Goal: Check status: Check status

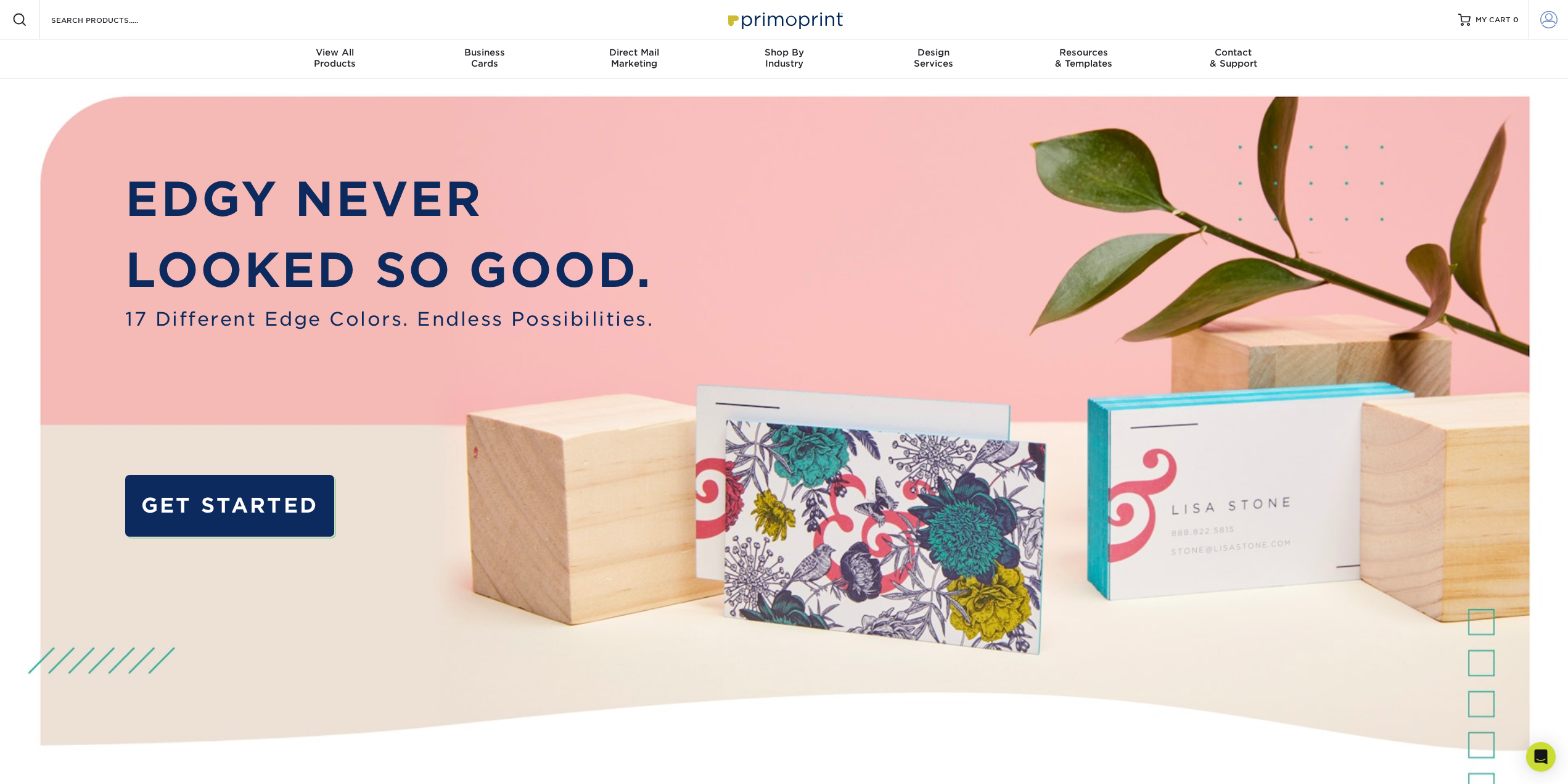
type input "[PERSON_NAME][EMAIL_ADDRESS][DOMAIN_NAME]"
click at [1540, 20] on span at bounding box center [1548, 20] width 17 height 17
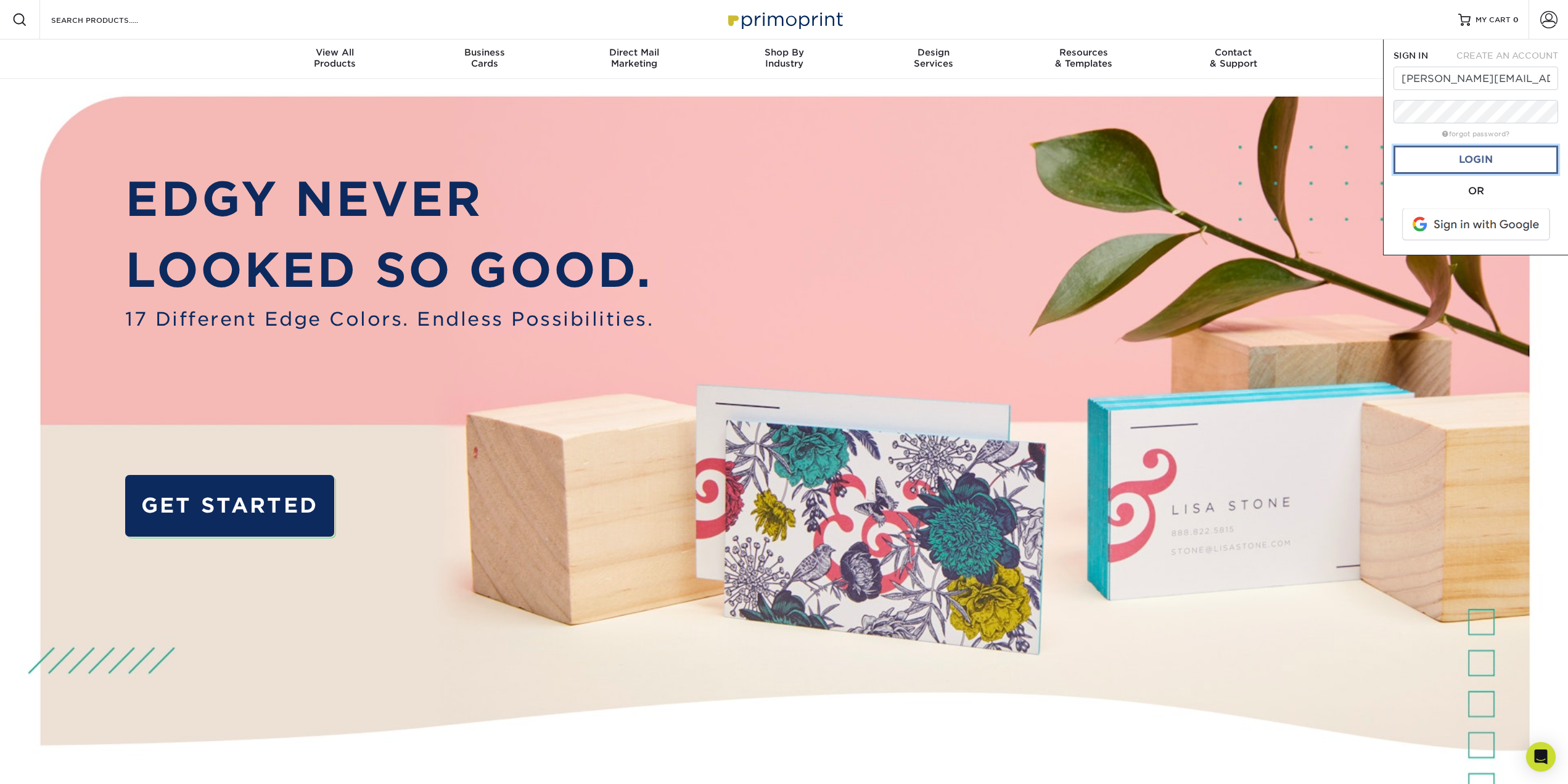
click at [1514, 151] on link "Login" at bounding box center [1476, 160] width 164 height 29
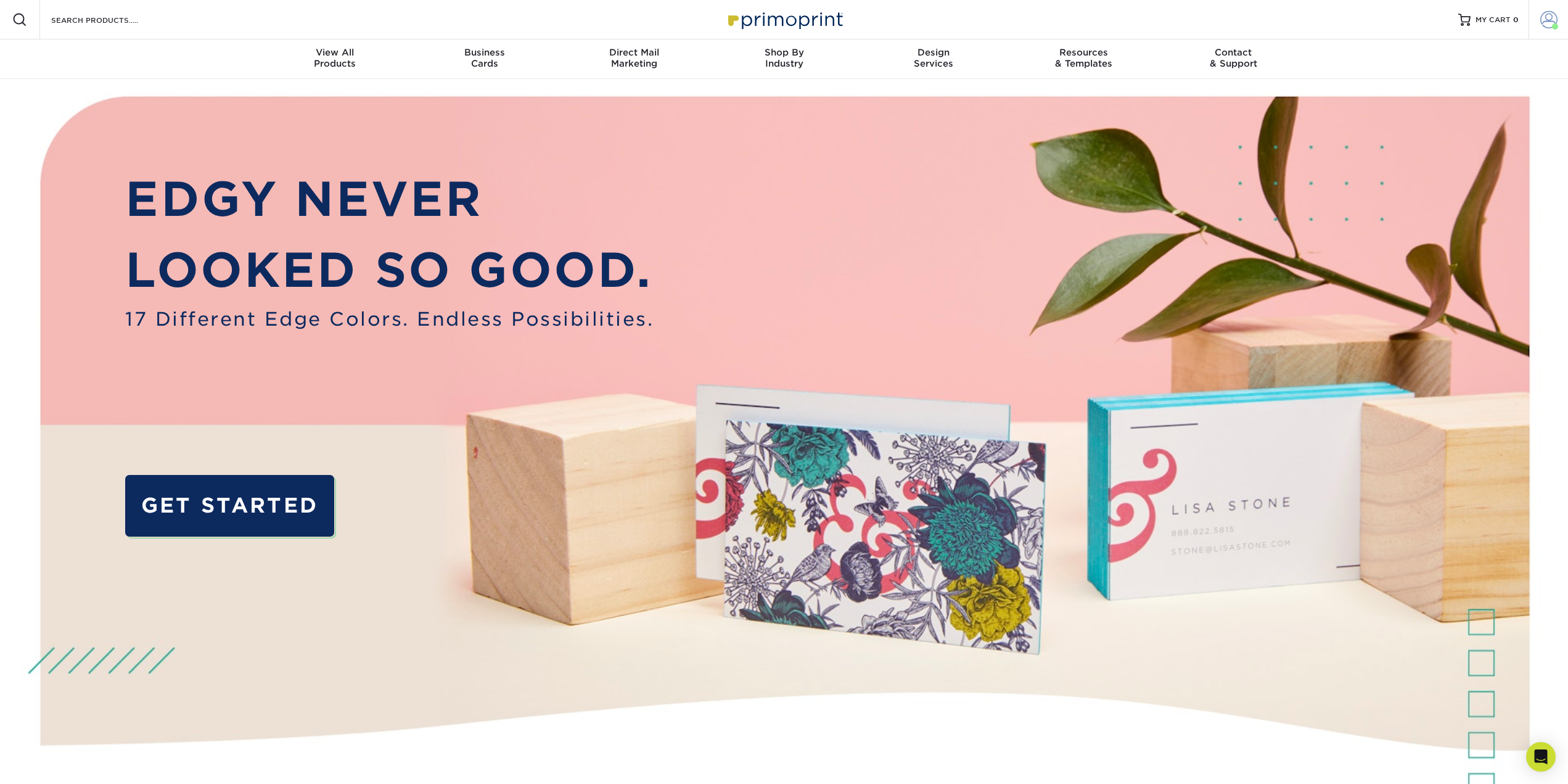
click at [1552, 20] on span at bounding box center [1548, 20] width 17 height 17
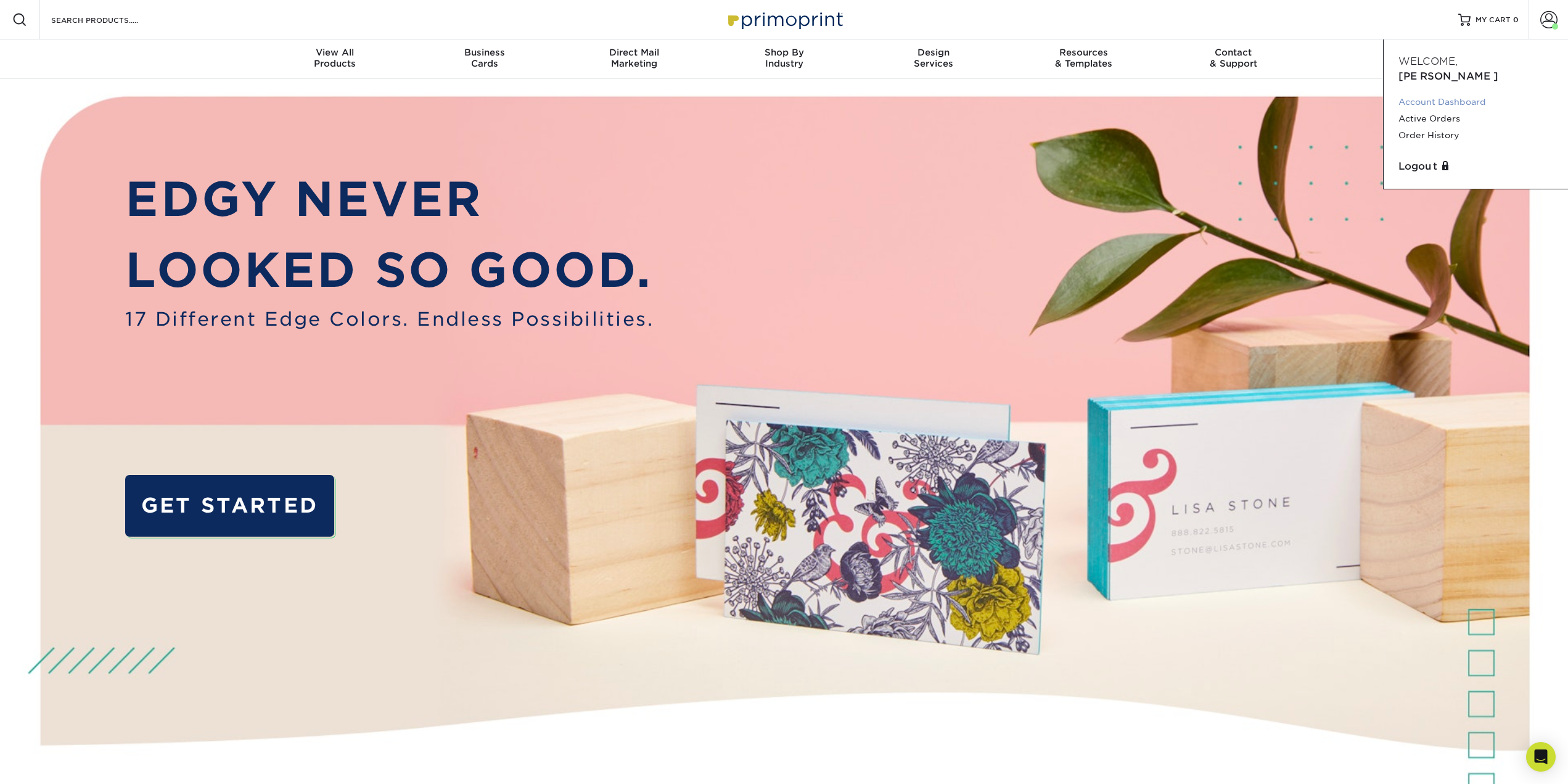
click at [1474, 94] on link "Account Dashboard" at bounding box center [1476, 102] width 155 height 17
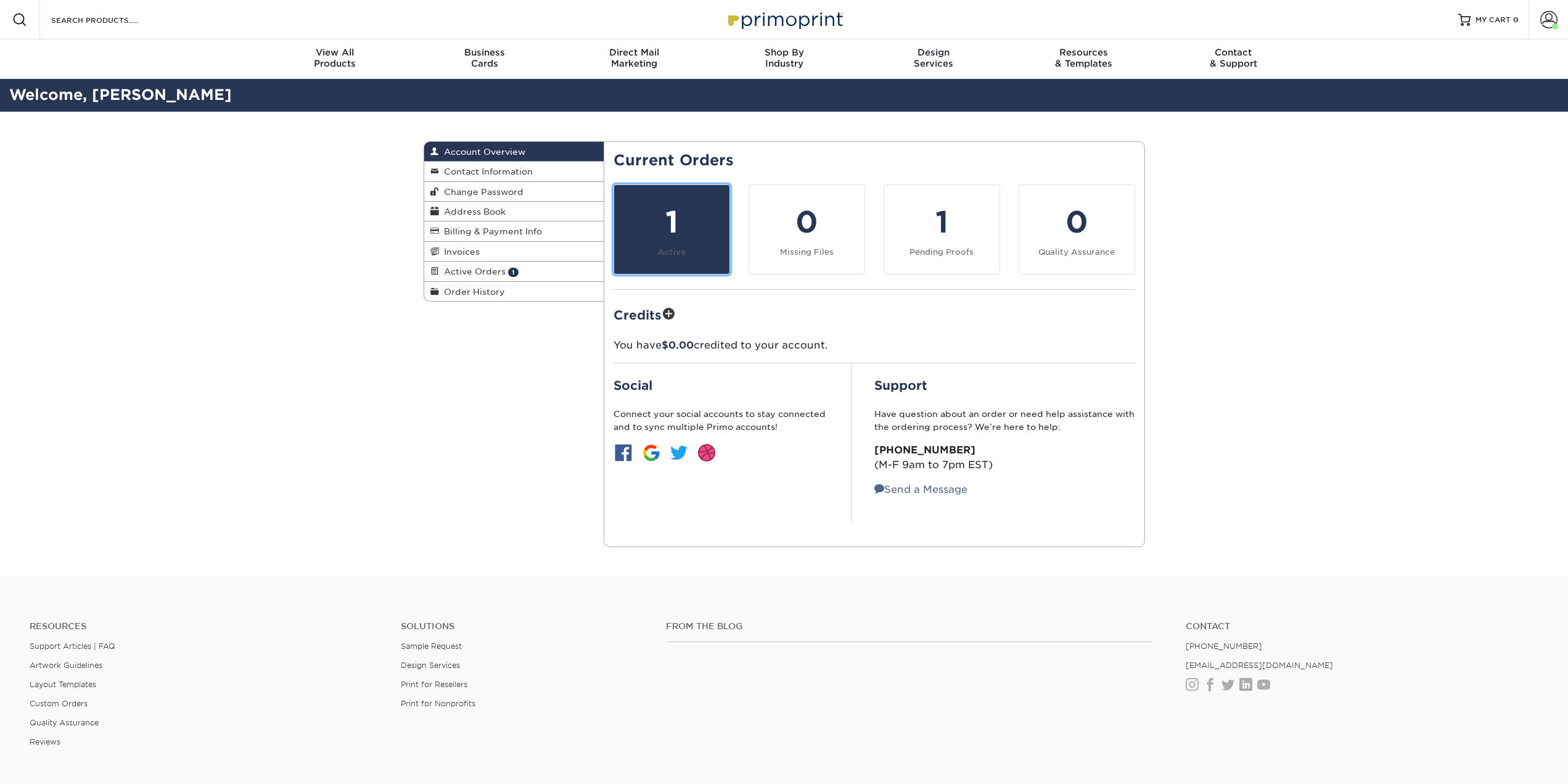
click at [676, 247] on small "Active" at bounding box center [672, 252] width 28 height 9
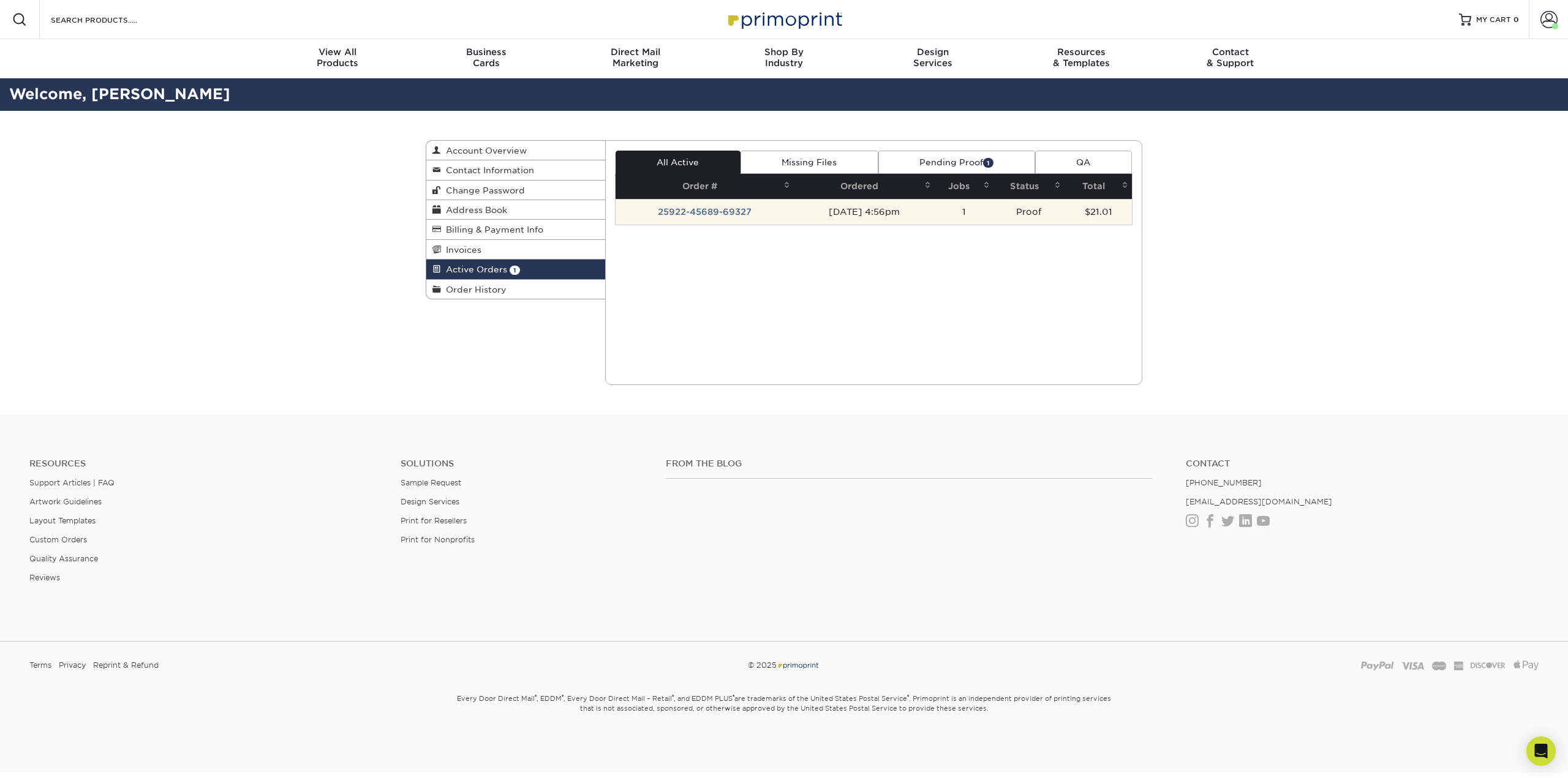
click at [729, 207] on td "25922-45689-69327" at bounding box center [705, 212] width 179 height 26
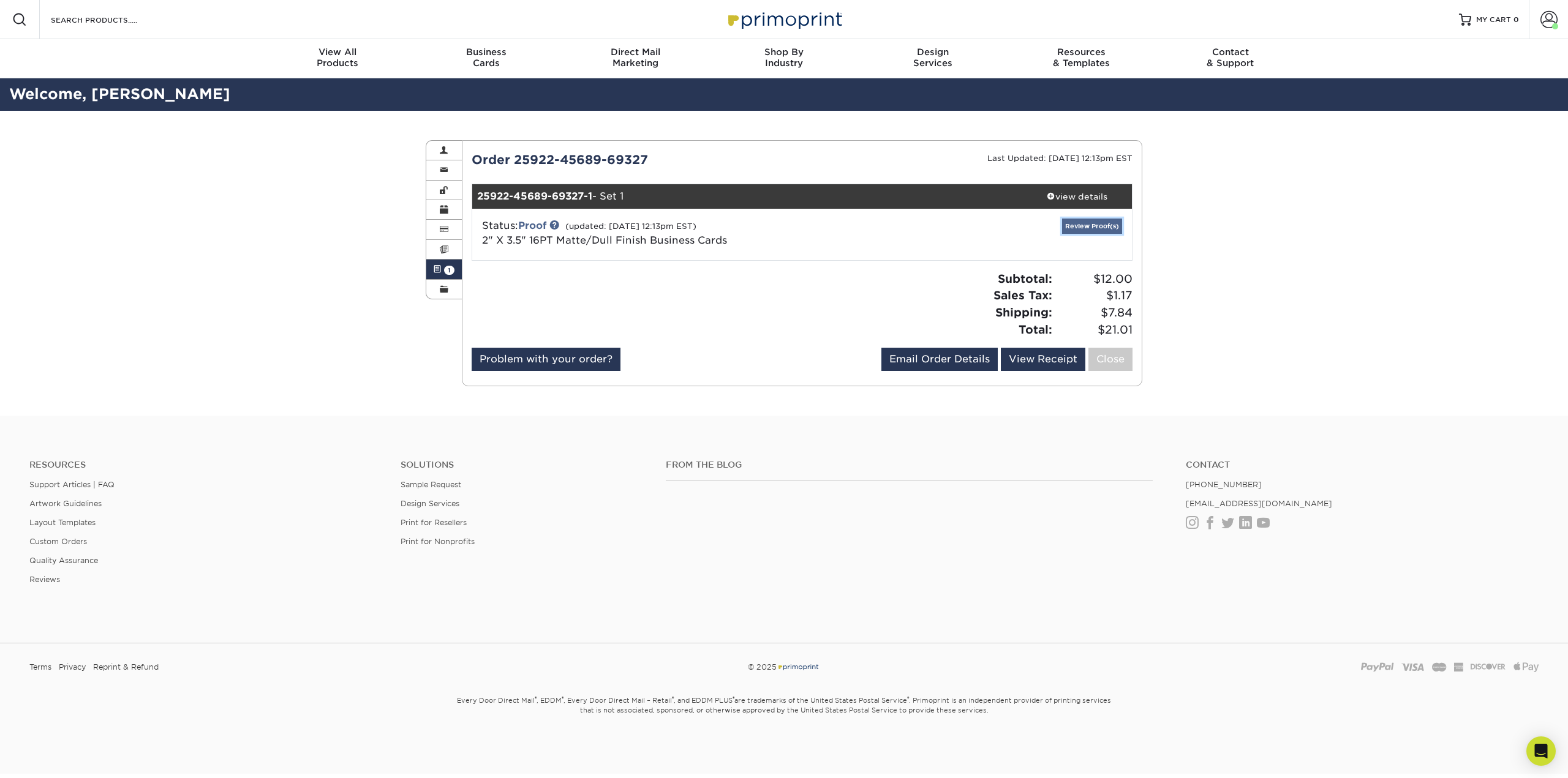
click at [1096, 225] on link "Review Proof(s)" at bounding box center [1092, 226] width 60 height 16
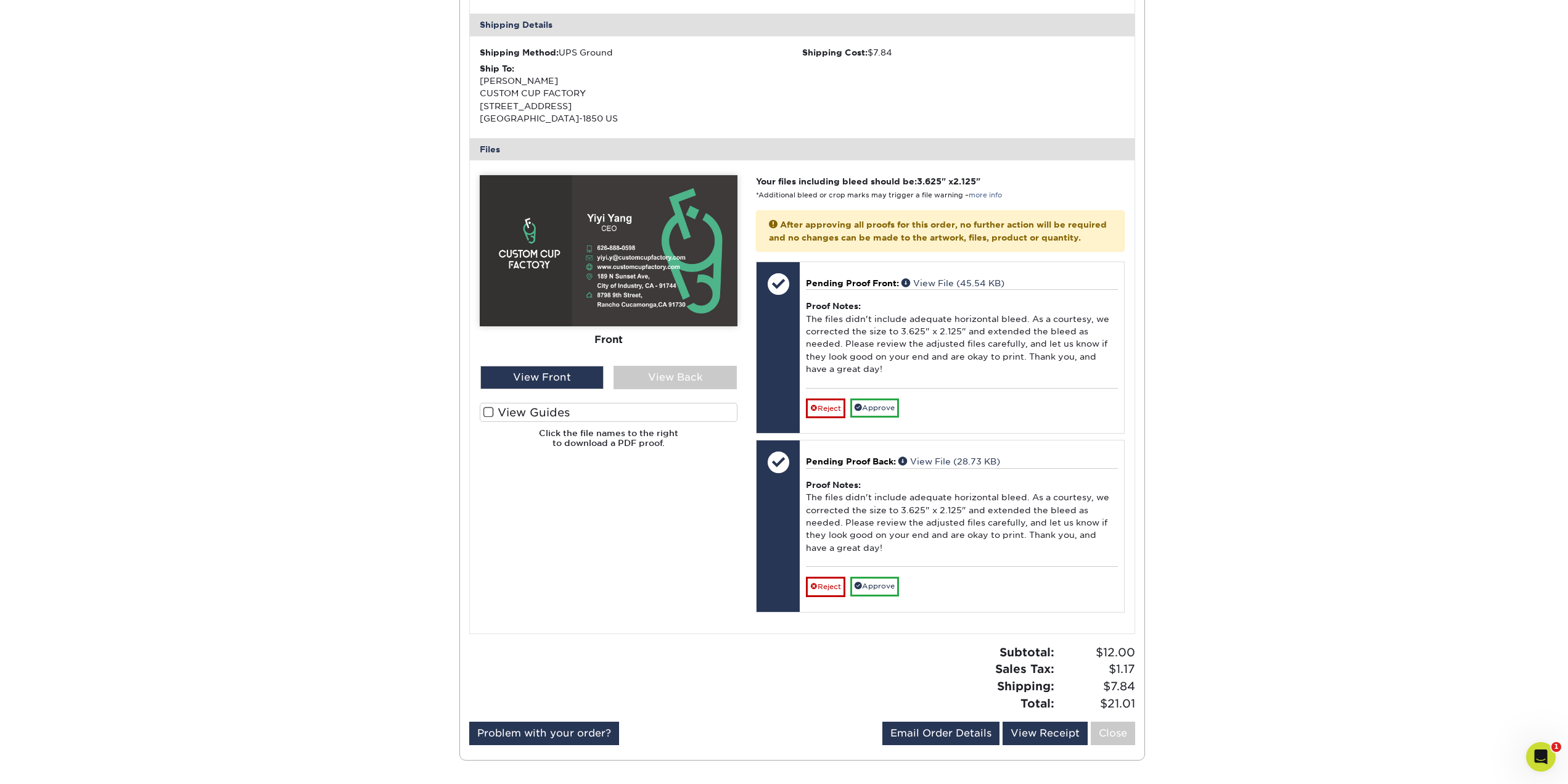
click at [486, 411] on span at bounding box center [489, 412] width 11 height 12
click at [0, 0] on input "View Guides" at bounding box center [0, 0] width 0 height 0
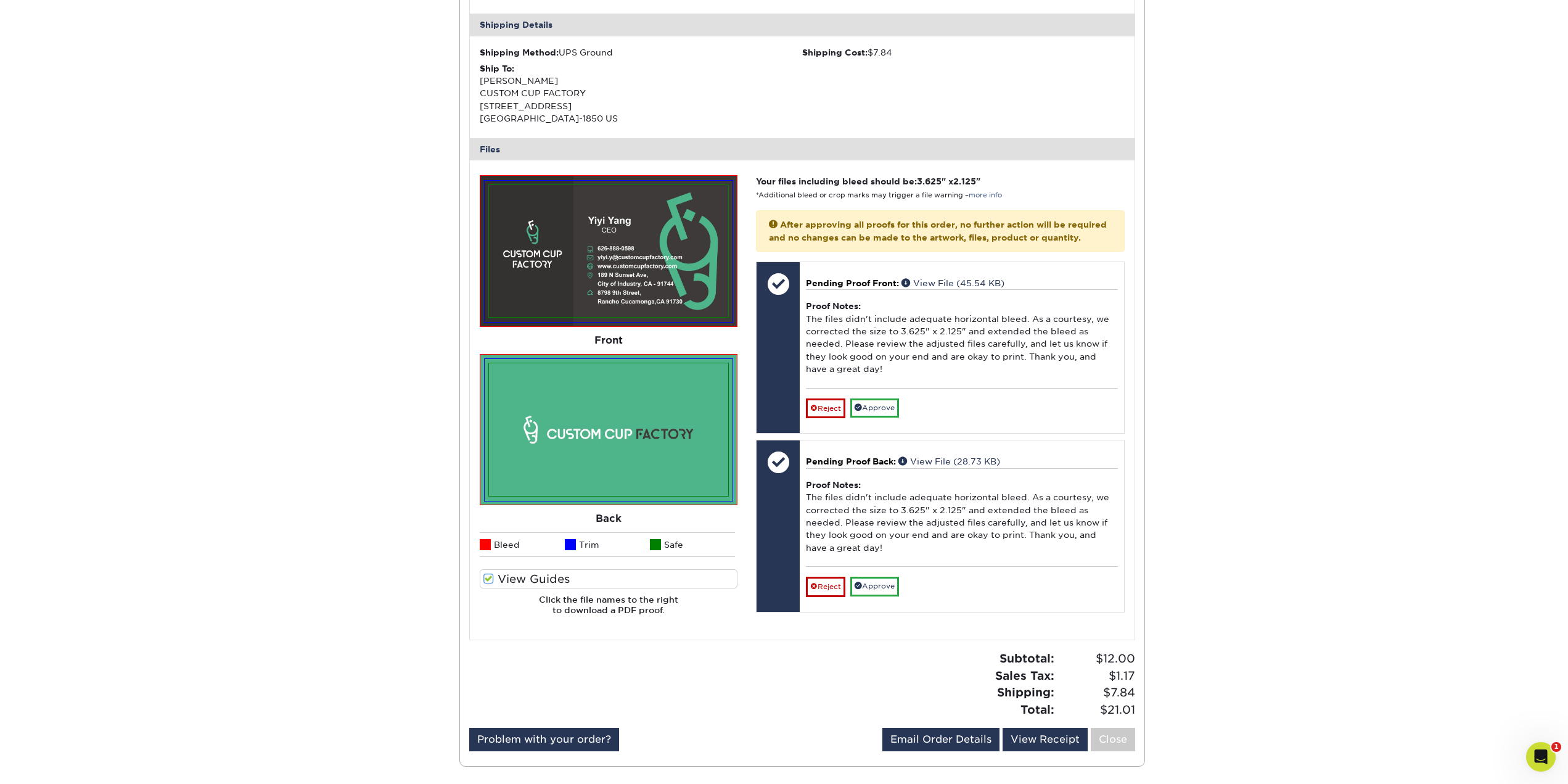
click at [631, 271] on img at bounding box center [608, 251] width 239 height 133
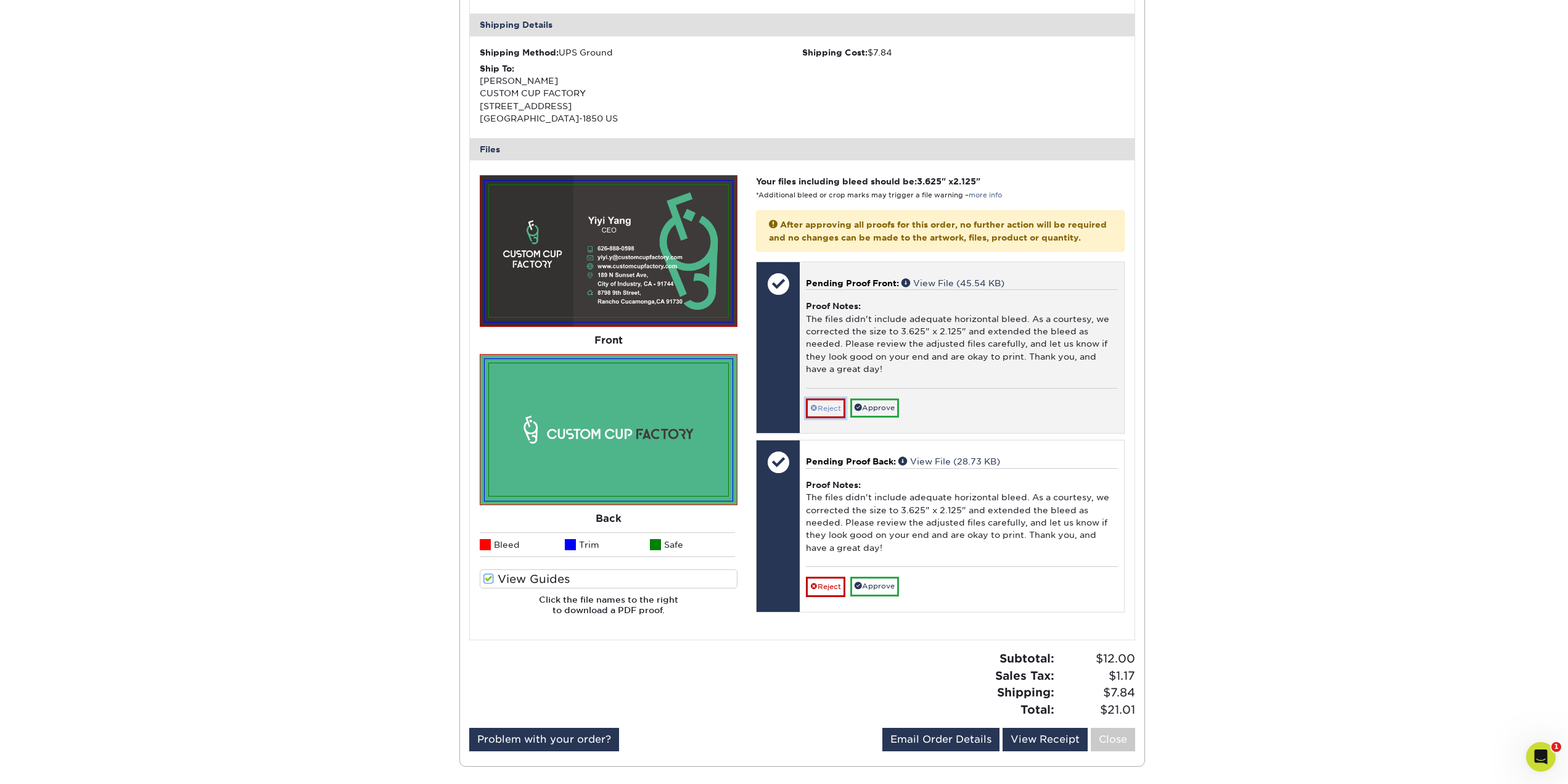
click at [835, 418] on link "Reject" at bounding box center [826, 409] width 40 height 20
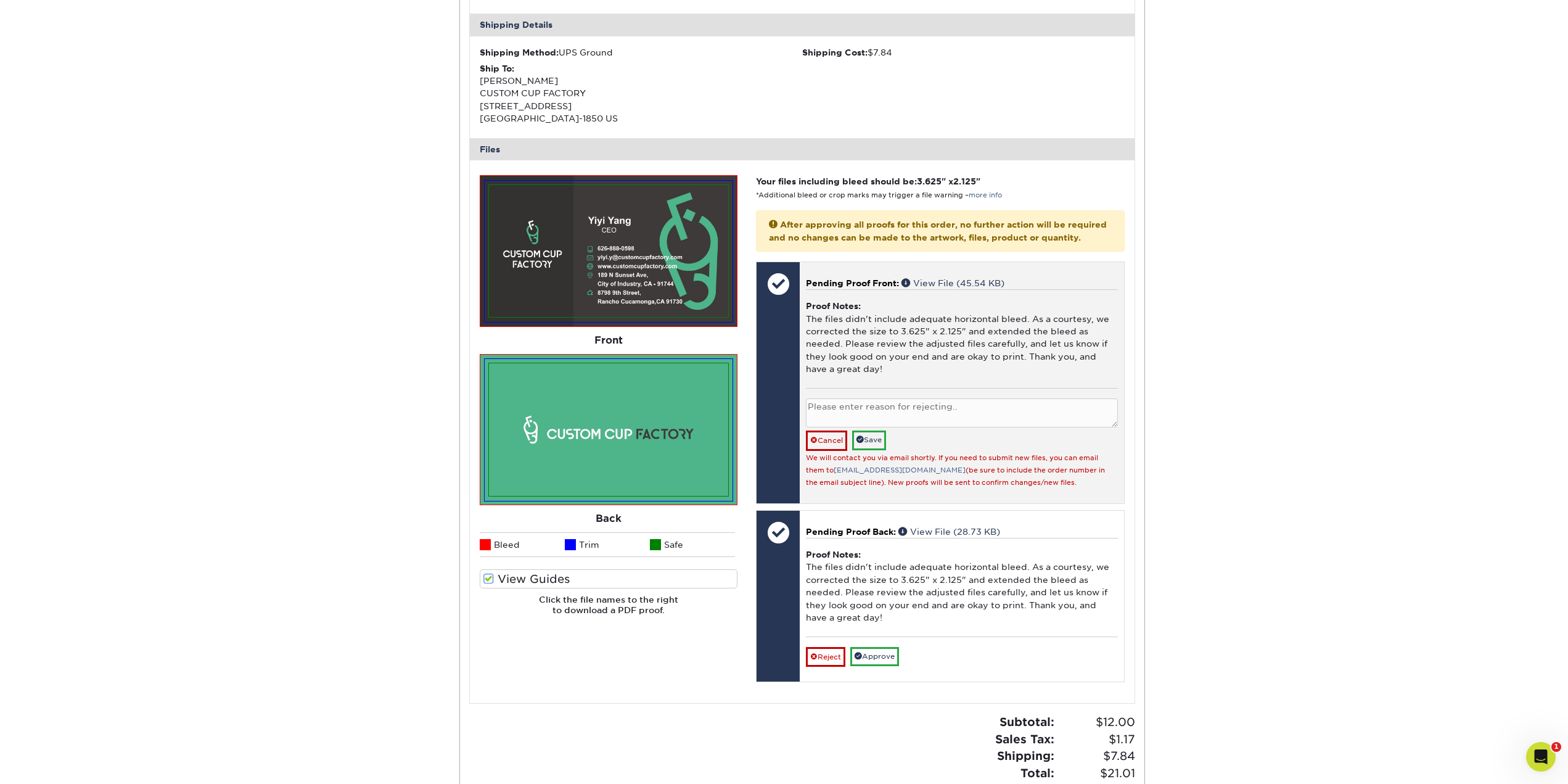
click at [835, 417] on textarea at bounding box center [962, 413] width 311 height 29
type textarea "will upload new file"
click at [864, 443] on span at bounding box center [860, 439] width 8 height 8
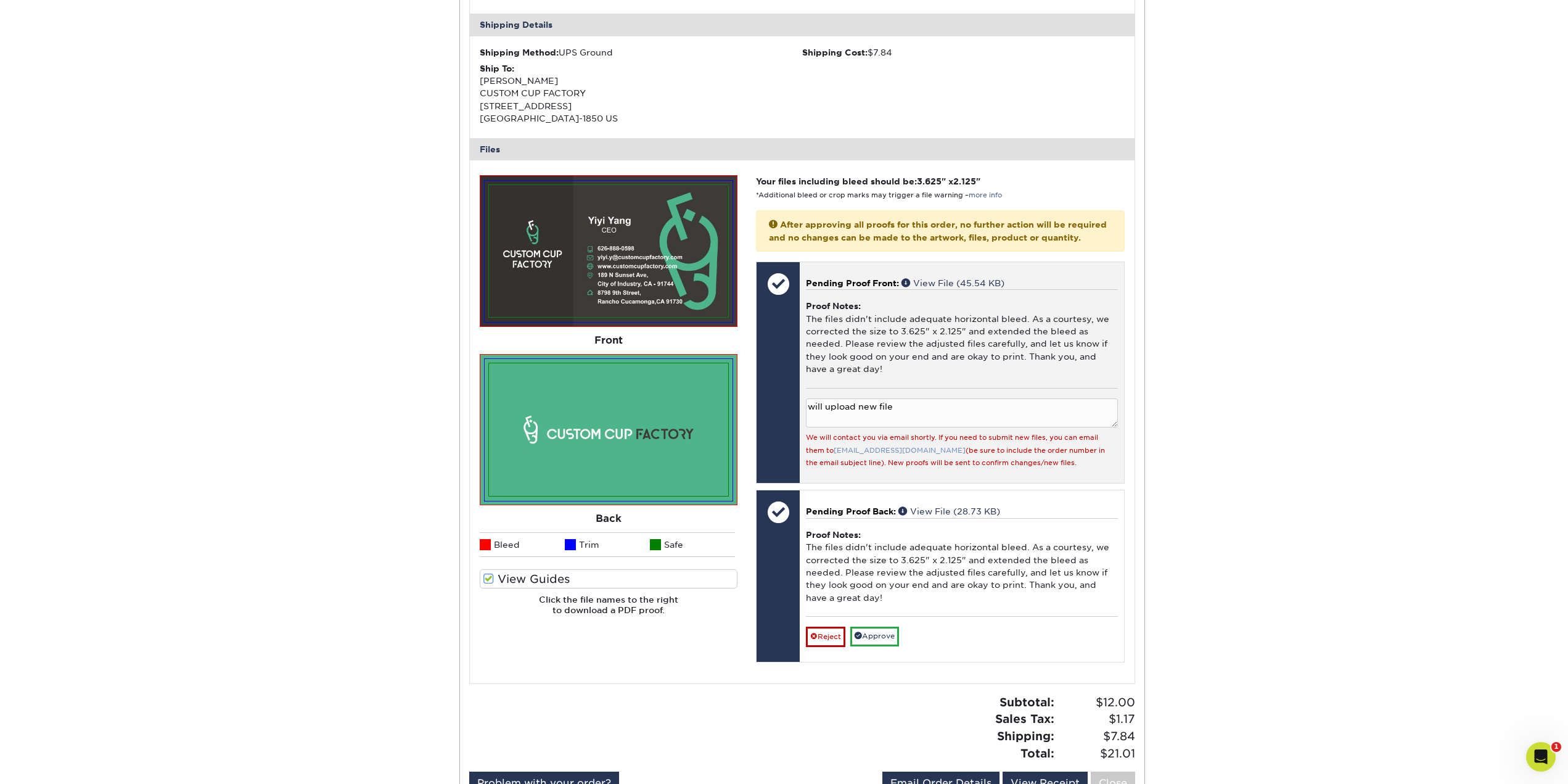
click at [880, 454] on link "[EMAIL_ADDRESS][DOMAIN_NAME]" at bounding box center [900, 451] width 132 height 8
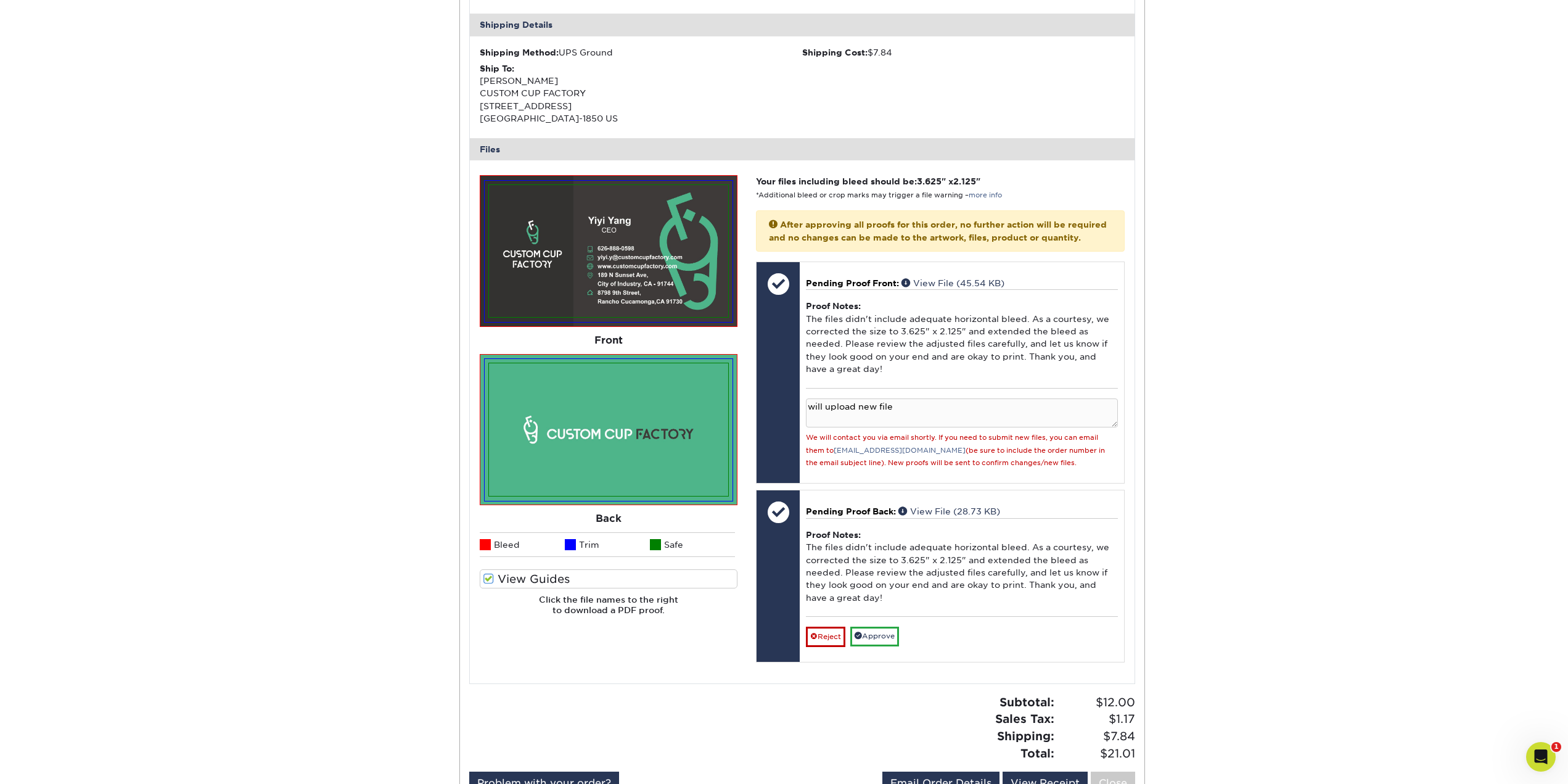
click at [687, 655] on div "Please Upload Your Files We accept: PDF , JPEG 1 or TIFF 1 files. Submitting AI…" at bounding box center [609, 421] width 276 height 493
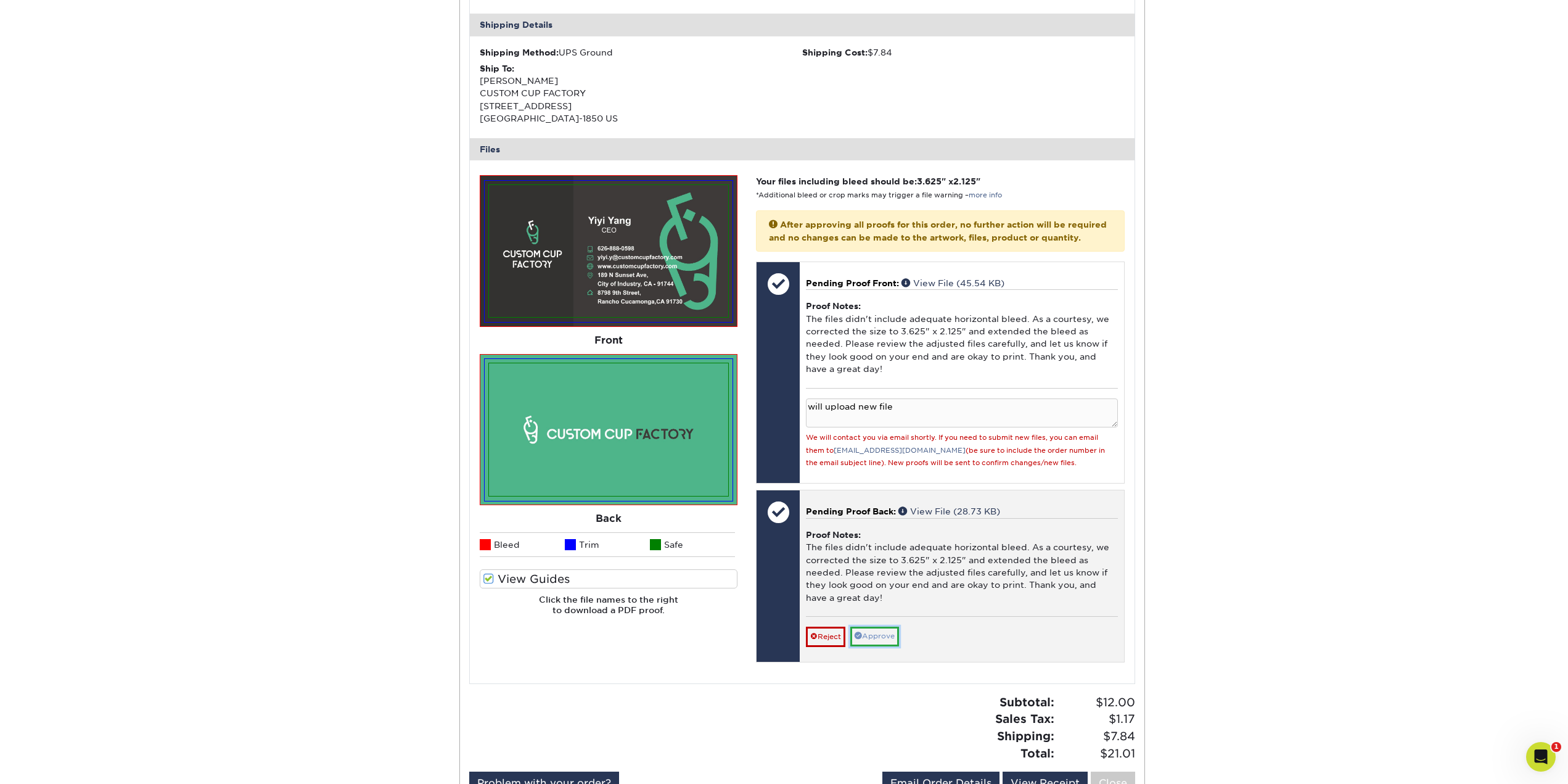
click at [880, 646] on link "Approve" at bounding box center [874, 636] width 49 height 19
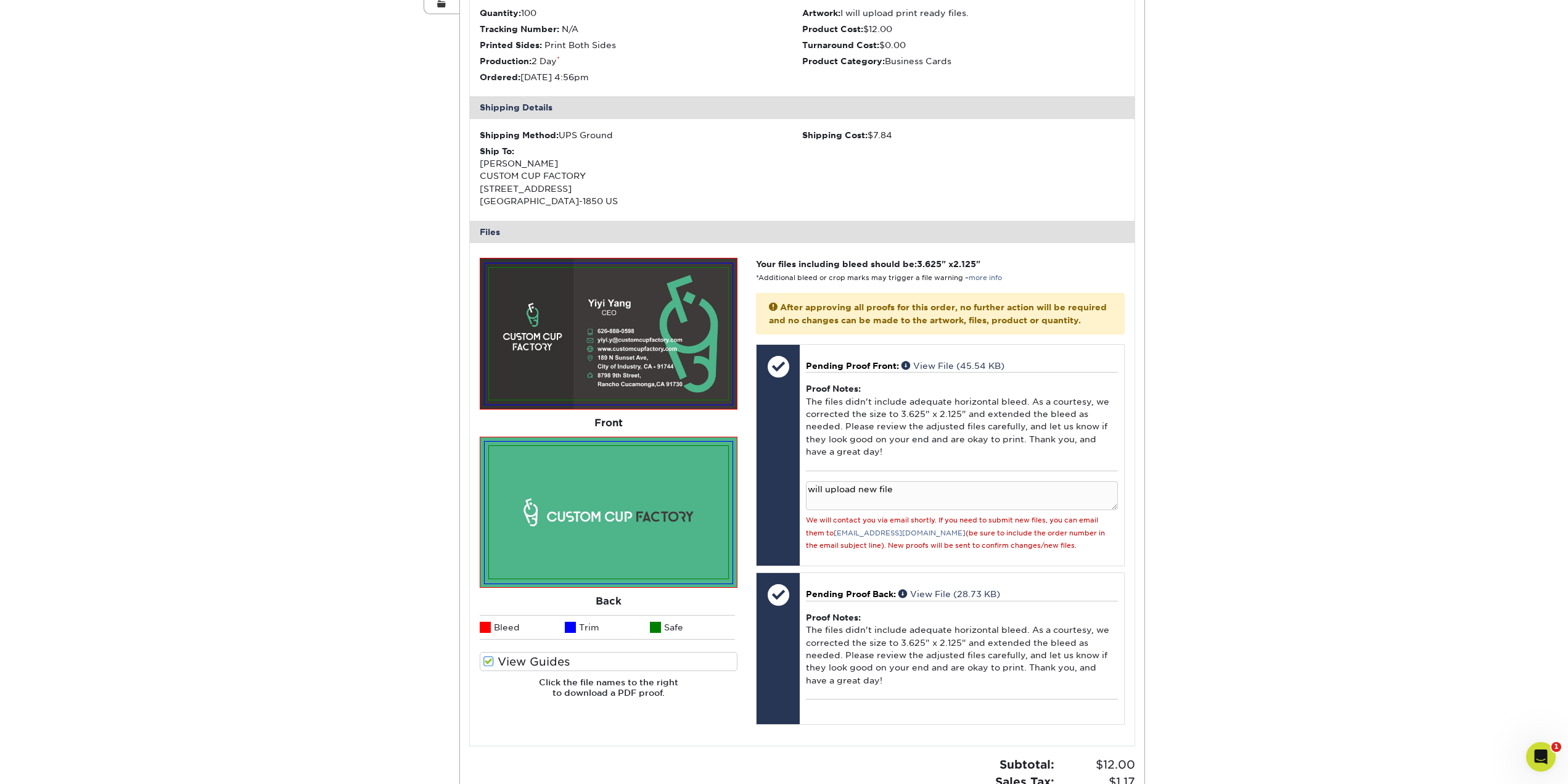
scroll to position [309, 0]
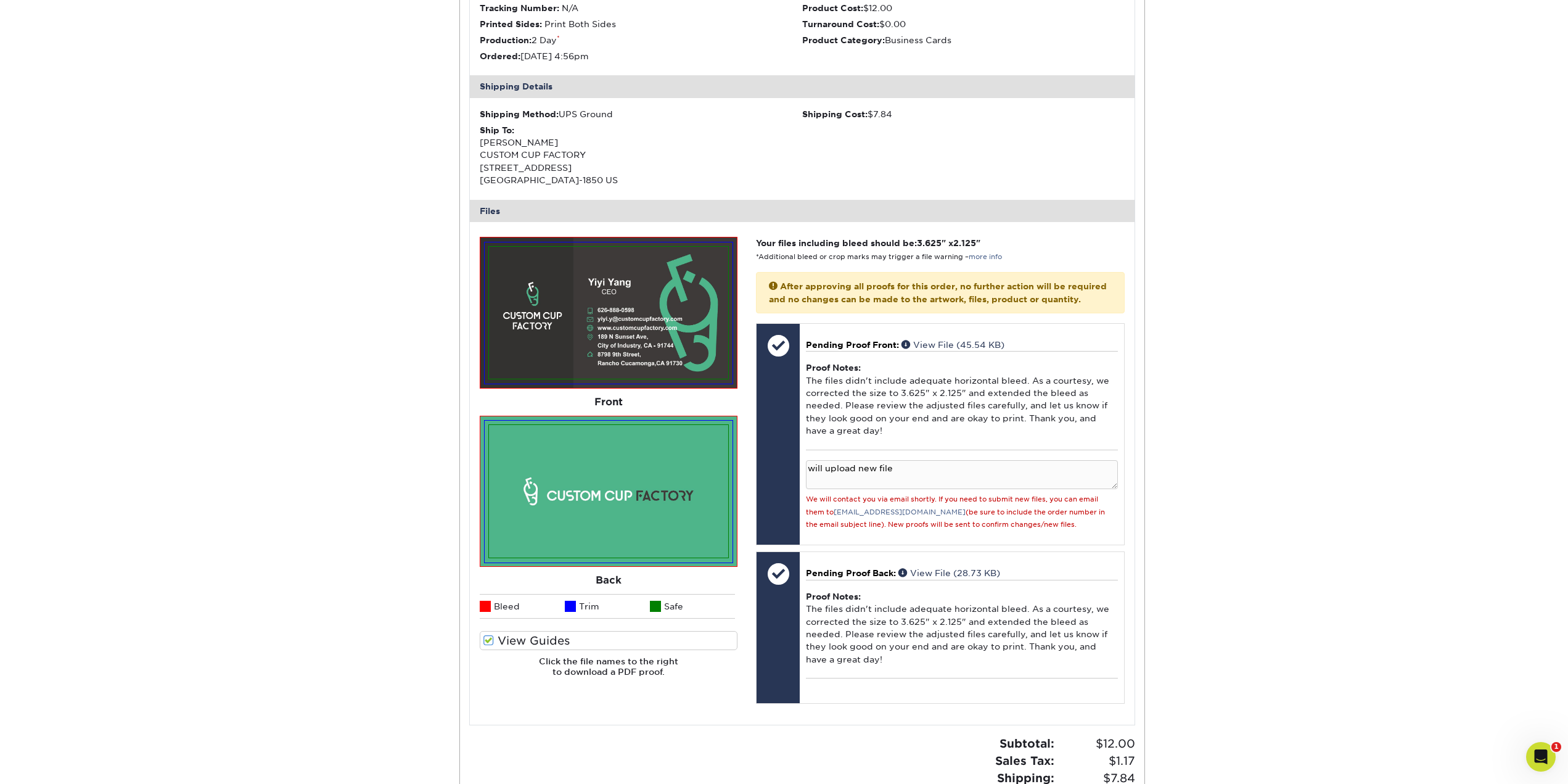
click at [1227, 327] on div "Active Orders Account Overview Contact Information Change Password Address Book…" at bounding box center [784, 342] width 1568 height 1079
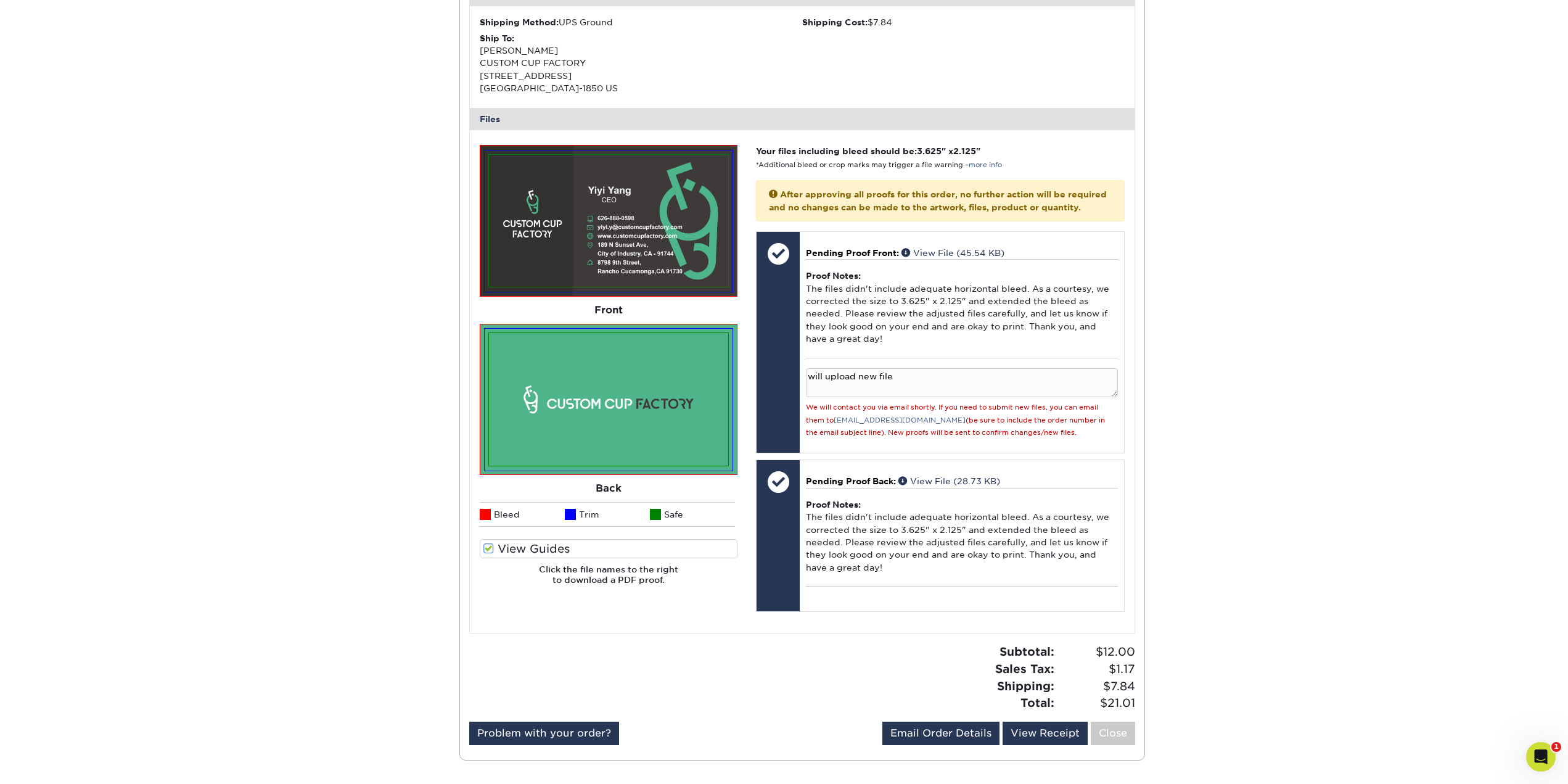
scroll to position [247, 0]
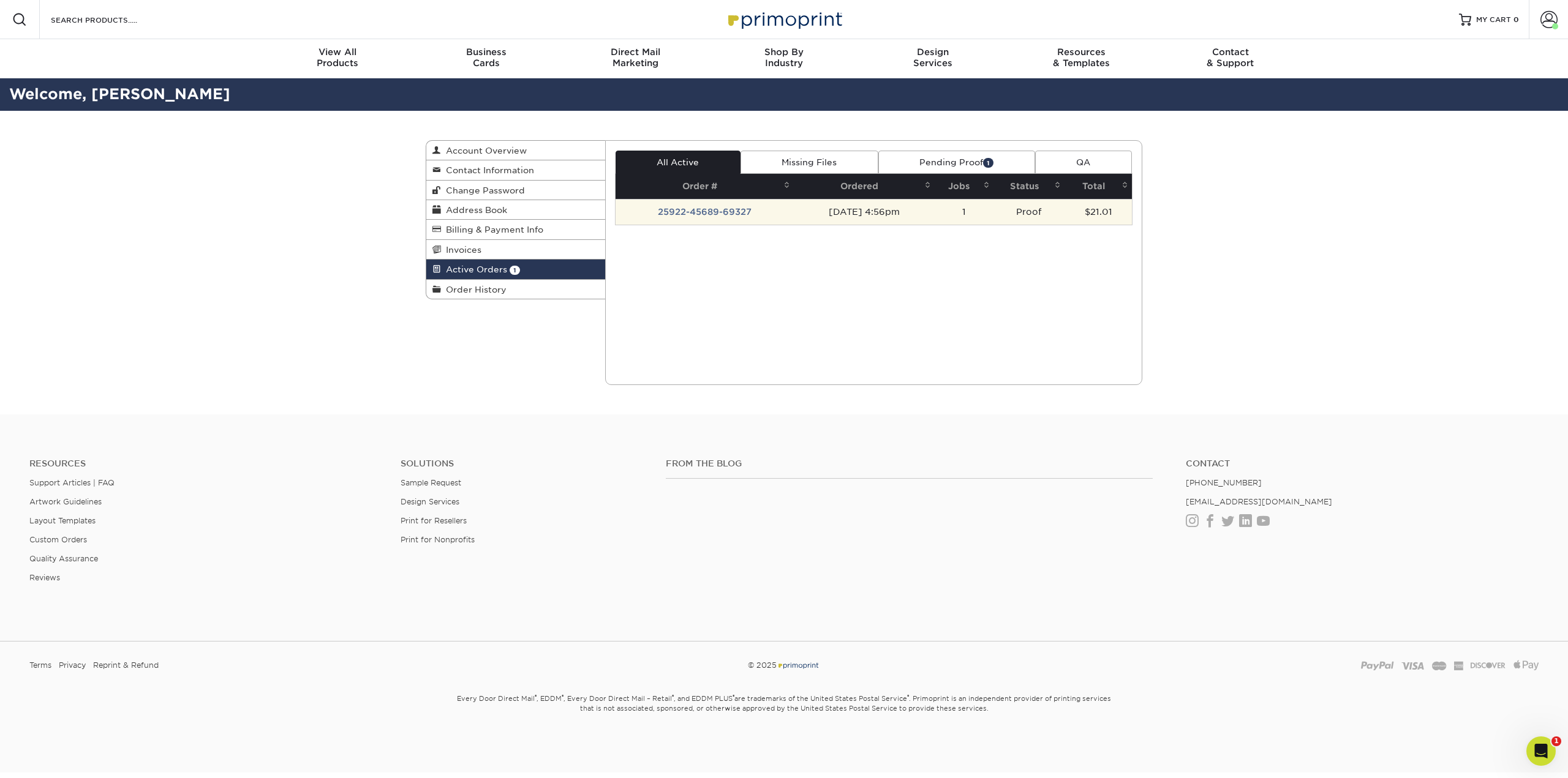
click at [690, 210] on td "25922-45689-69327" at bounding box center [705, 212] width 179 height 26
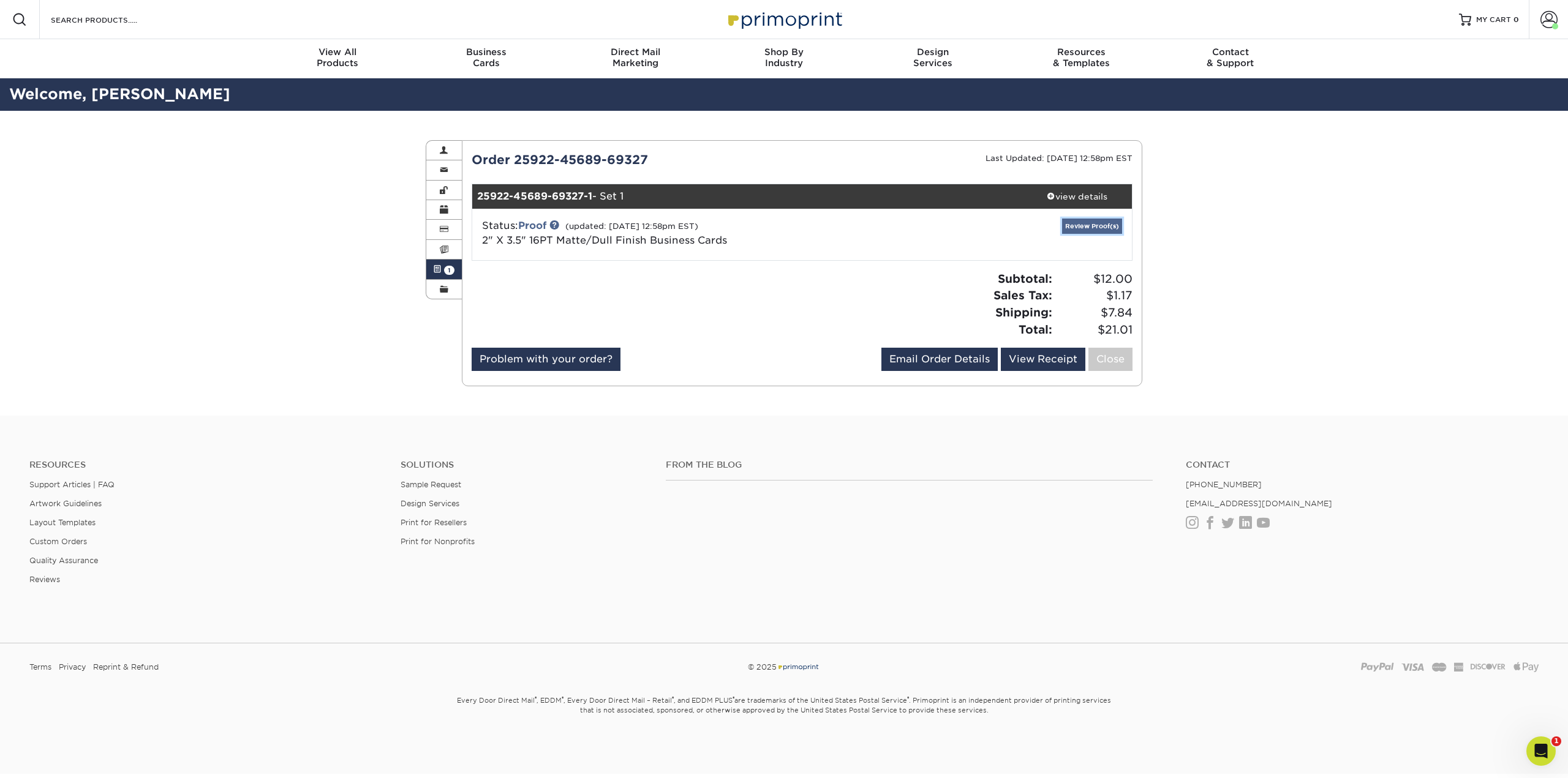
click at [1097, 224] on link "Review Proof(s)" at bounding box center [1092, 226] width 60 height 16
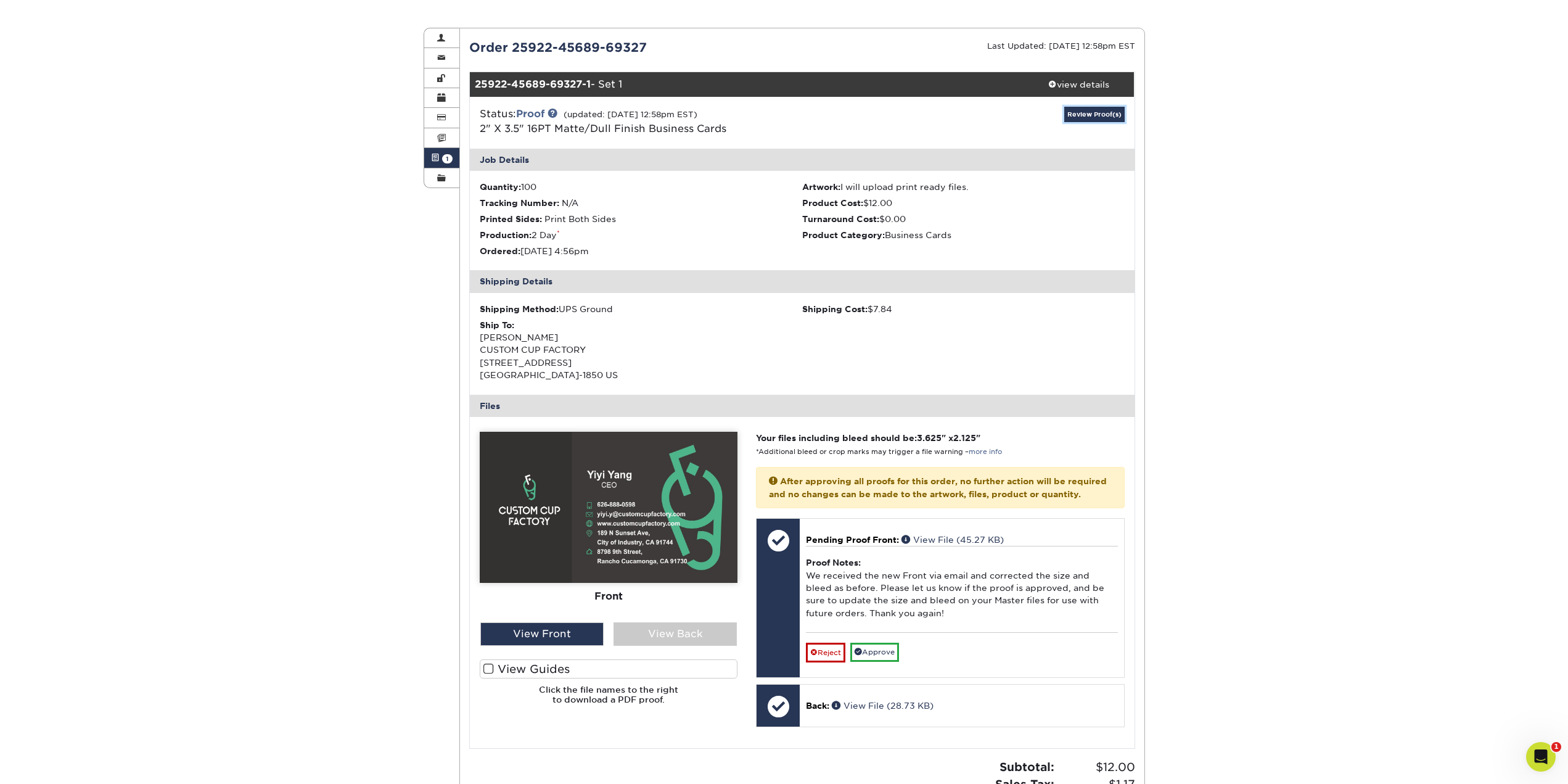
scroll to position [123, 0]
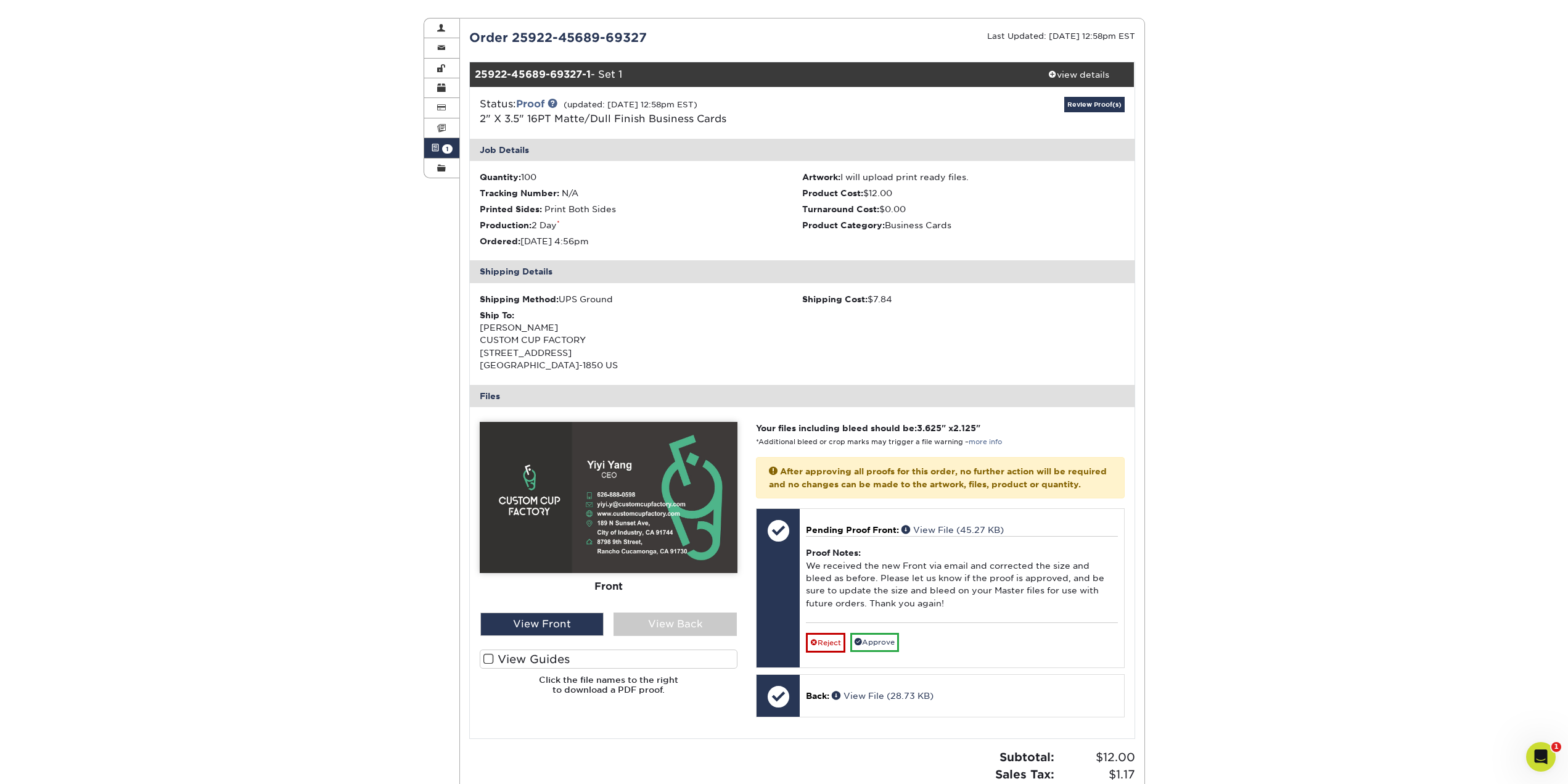
click at [489, 661] on span at bounding box center [489, 659] width 11 height 12
click at [0, 0] on input "View Guides" at bounding box center [0, 0] width 0 height 0
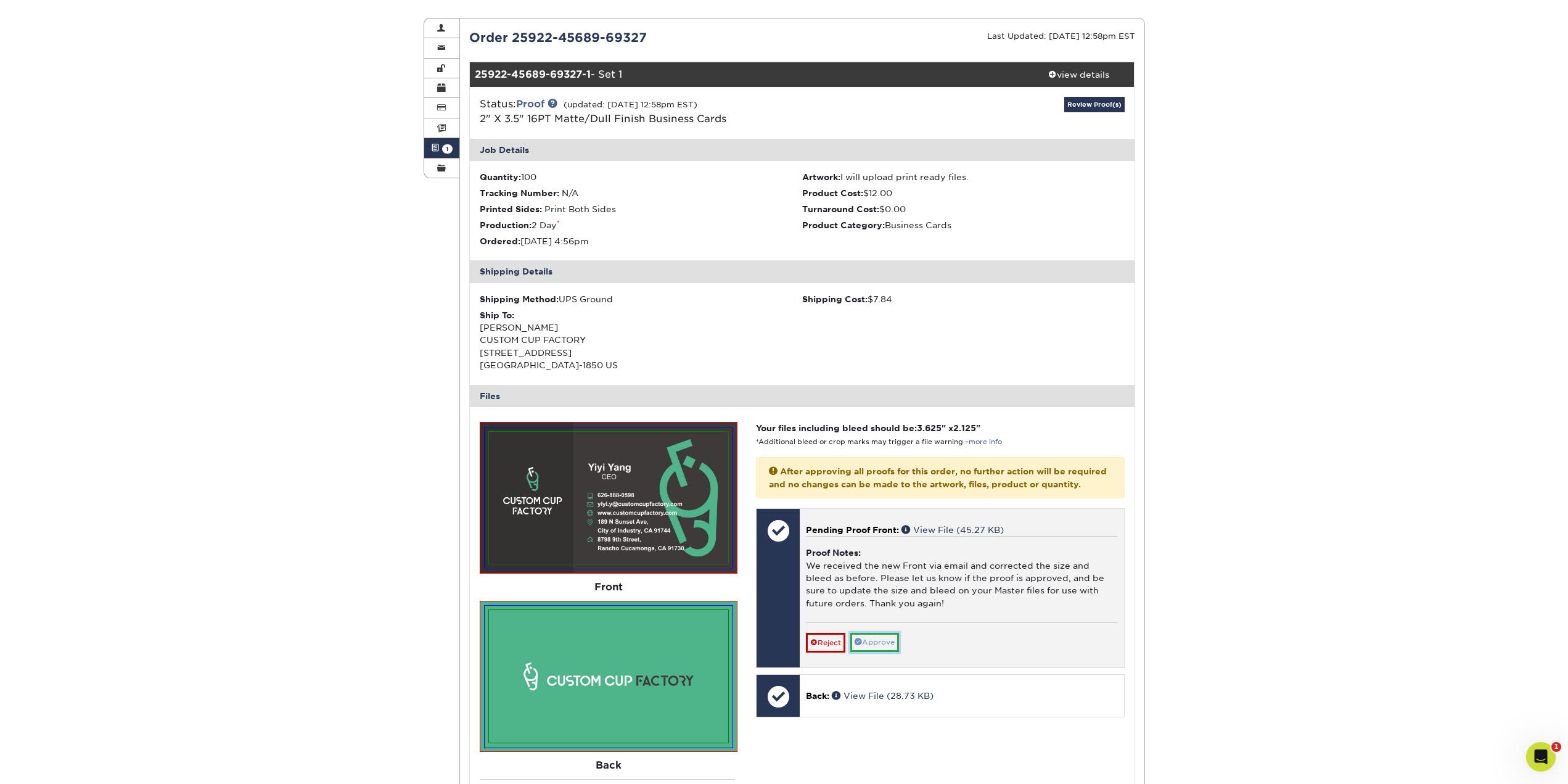
click at [875, 652] on link "Approve" at bounding box center [874, 642] width 49 height 19
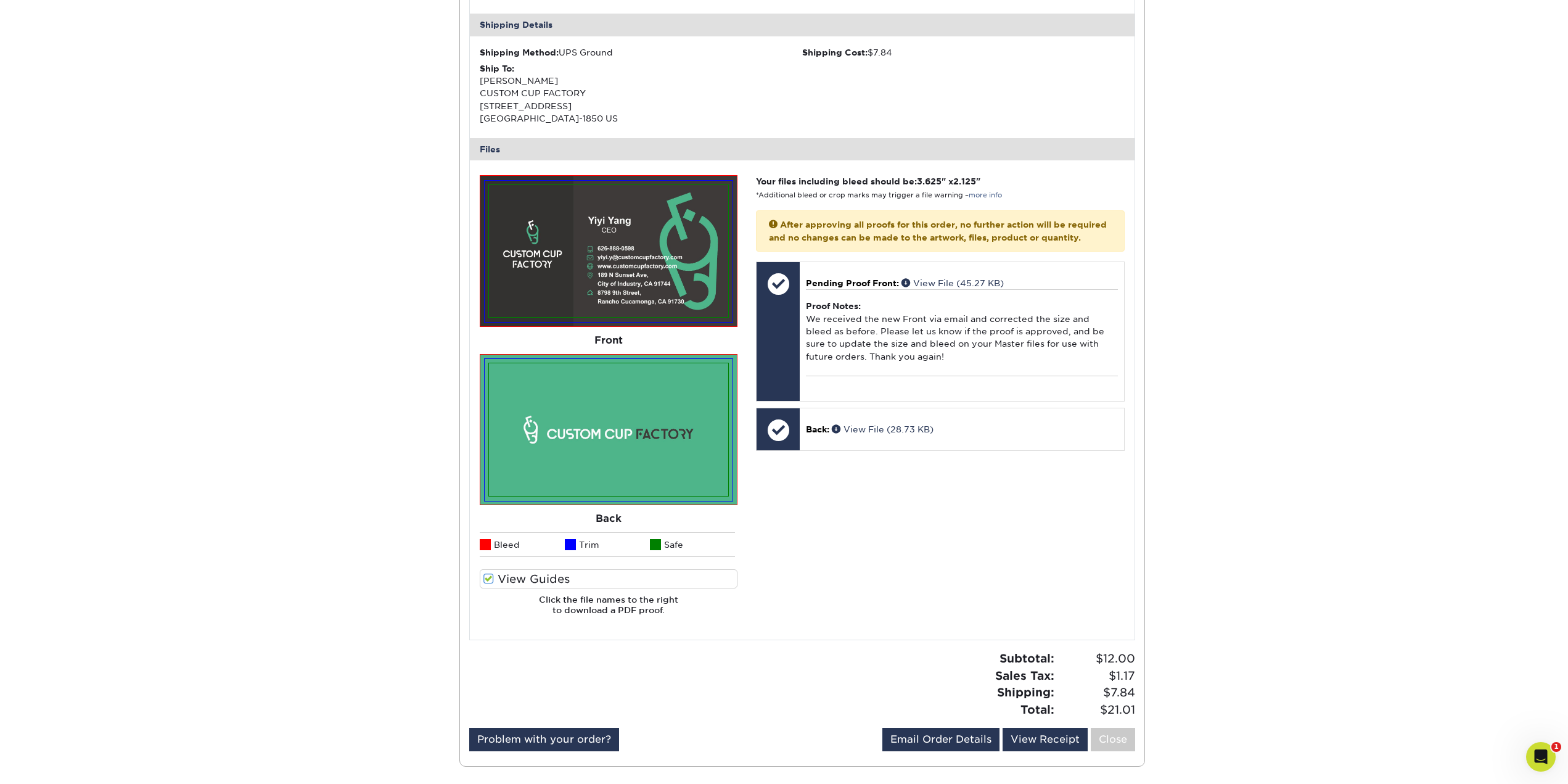
scroll to position [432, 0]
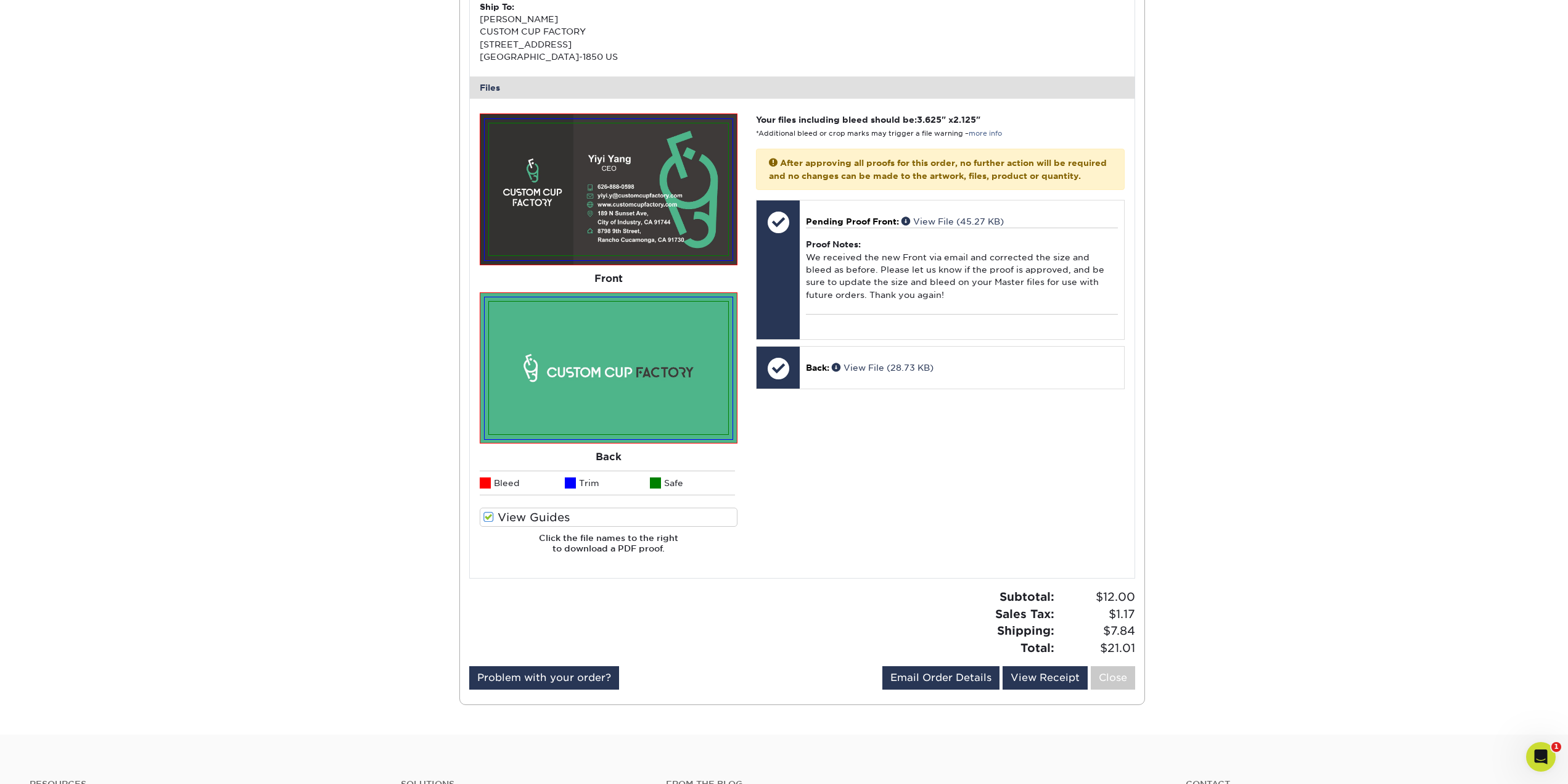
click at [1062, 480] on div "Your files including bleed should be: 3.625 " x 2.125 " *Additional bleed or cr…" at bounding box center [940, 338] width 387 height 450
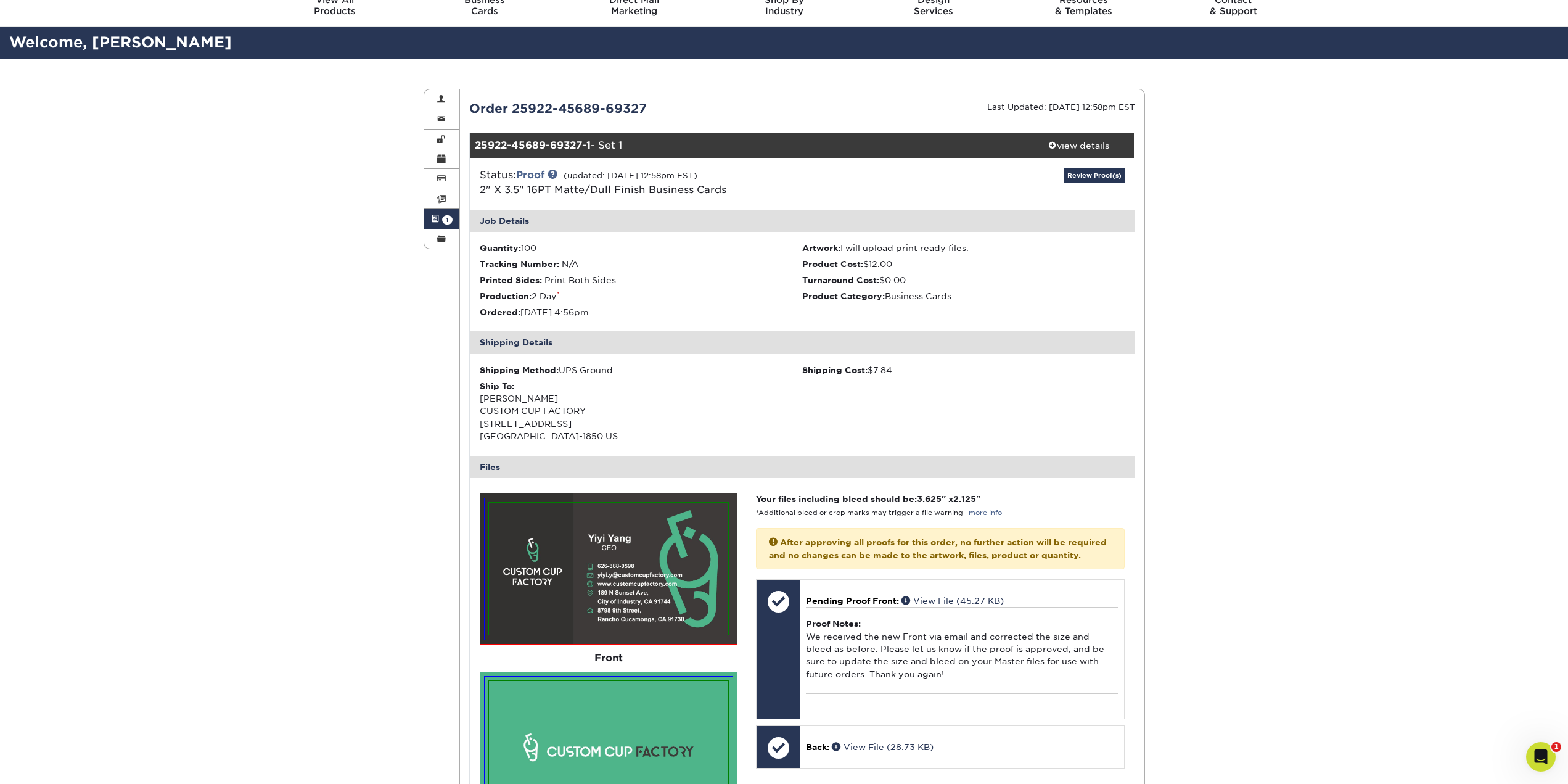
scroll to position [0, 0]
